Goal: Information Seeking & Learning: Learn about a topic

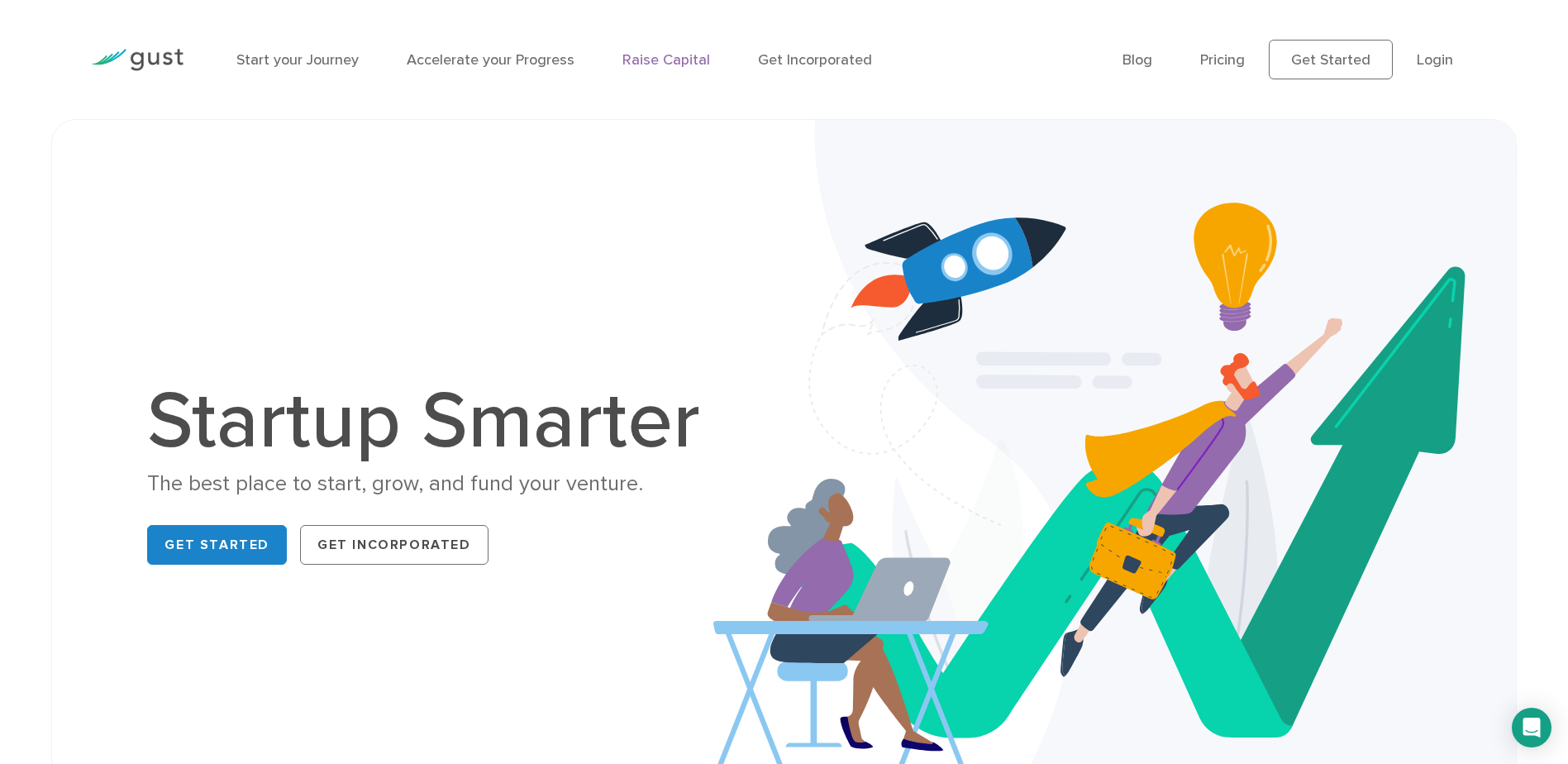
click at [668, 60] on link "Raise Capital" at bounding box center [666, 60] width 88 height 17
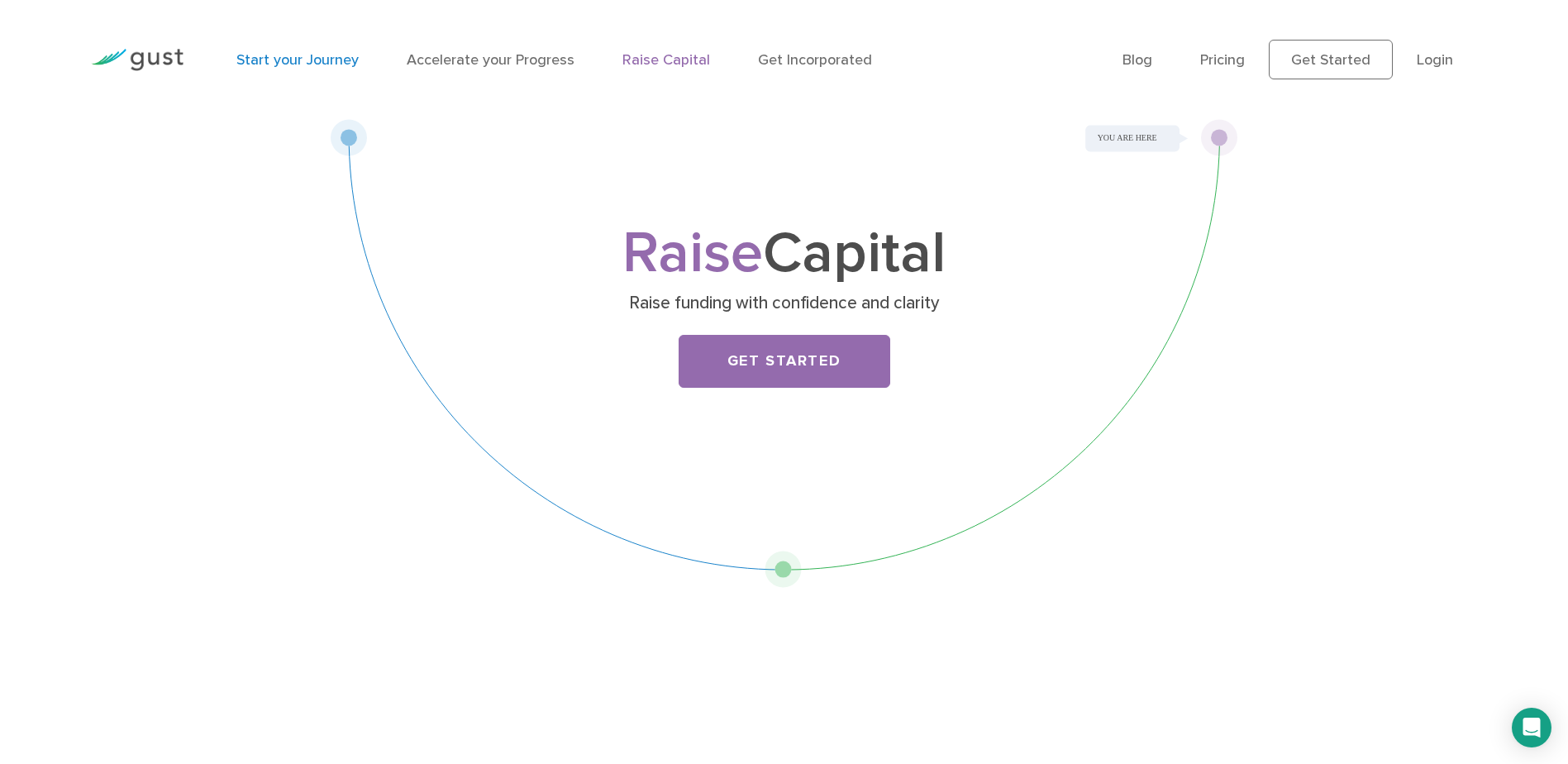
click at [338, 58] on link "Start your Journey" at bounding box center [297, 60] width 122 height 17
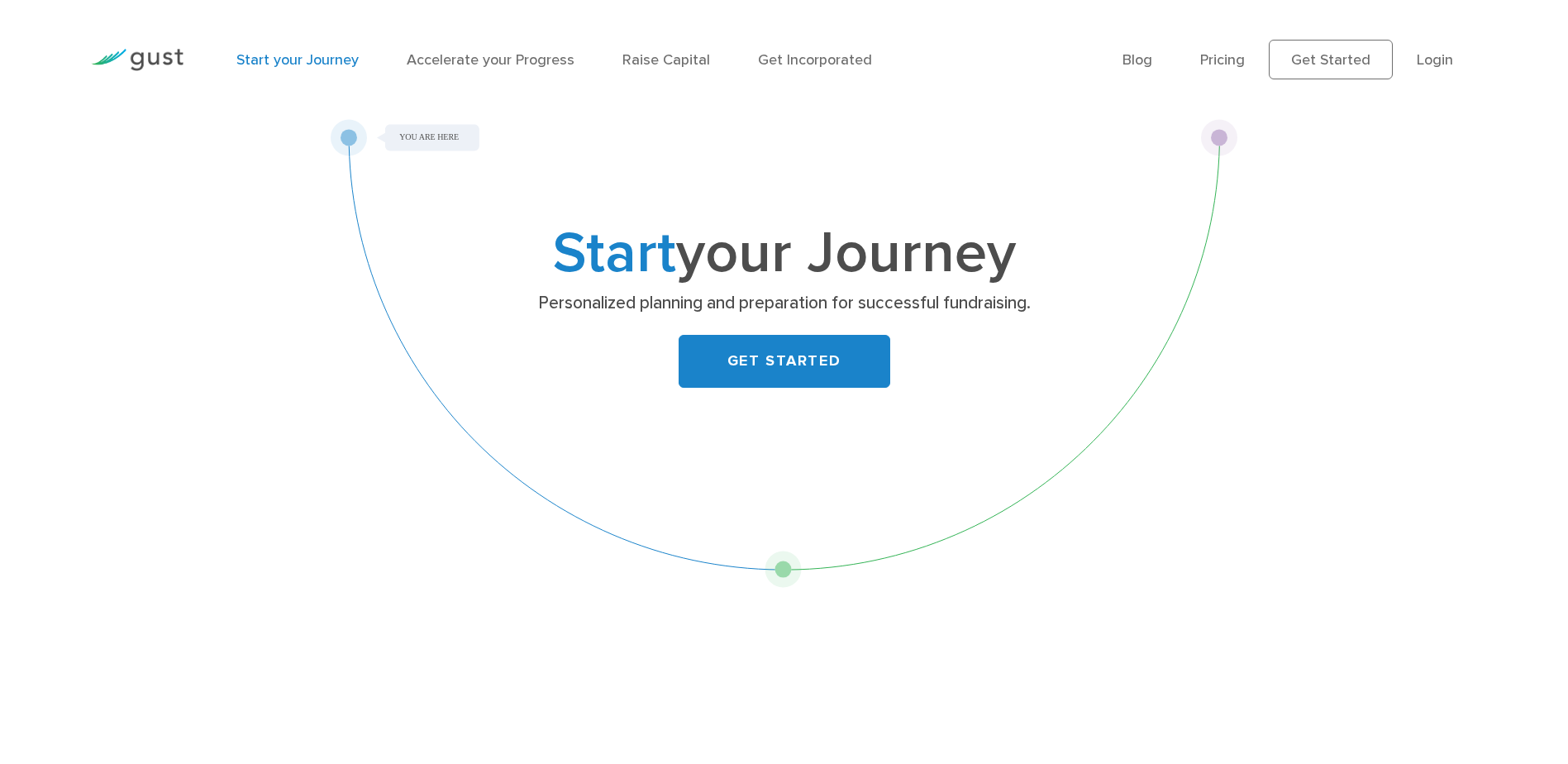
click at [163, 66] on img at bounding box center [137, 59] width 93 height 22
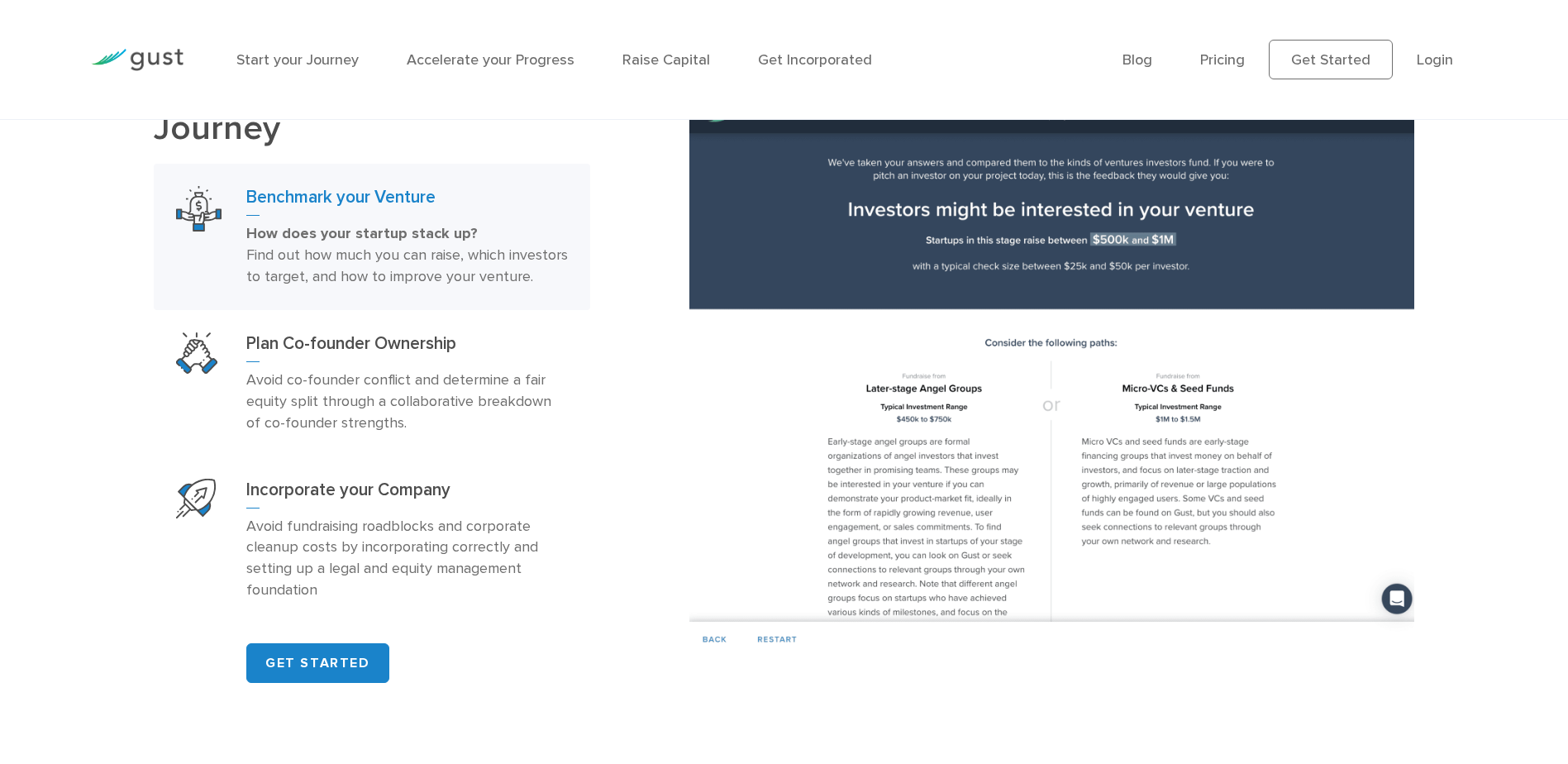
scroll to position [1130, 0]
